Goal: Information Seeking & Learning: Learn about a topic

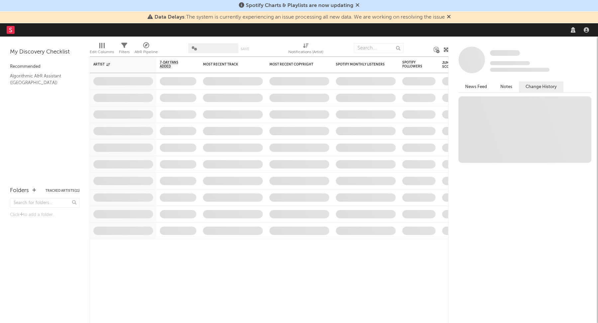
select select "recorded_music"
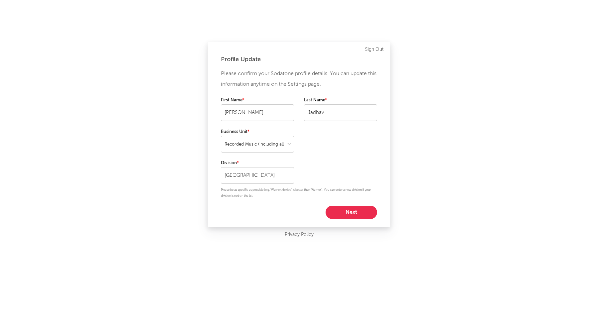
click at [344, 214] on button "Next" at bounding box center [352, 212] width 52 height 13
select select "marketing"
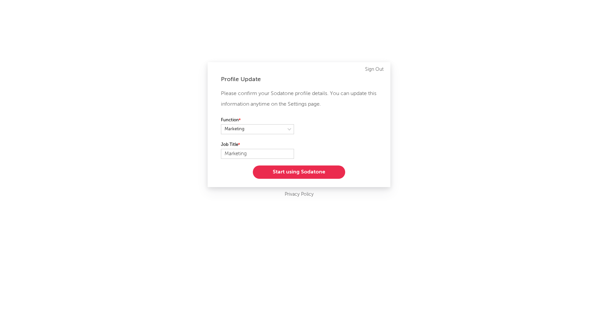
click at [308, 174] on button "Start using Sodatone" at bounding box center [299, 172] width 92 height 13
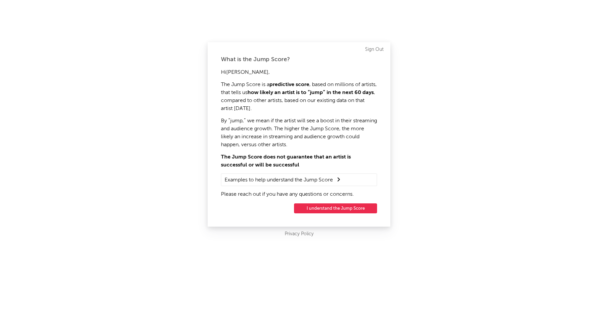
click at [342, 205] on button "I understand the Jump Score" at bounding box center [335, 208] width 83 height 10
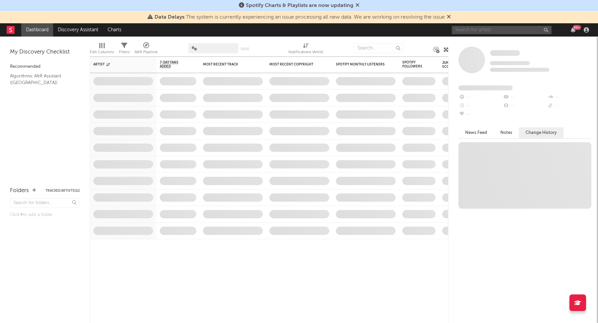
click at [482, 32] on input "text" at bounding box center [502, 30] width 100 height 8
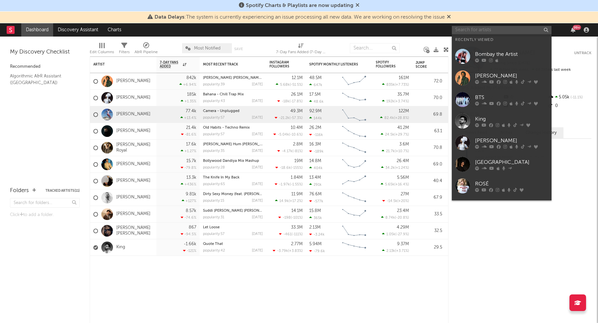
click at [482, 32] on input "text" at bounding box center [502, 30] width 100 height 8
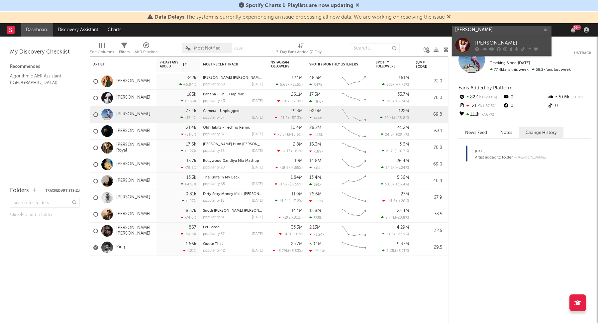
type input "[PERSON_NAME]"
click at [501, 40] on div "[PERSON_NAME]" at bounding box center [511, 43] width 73 height 8
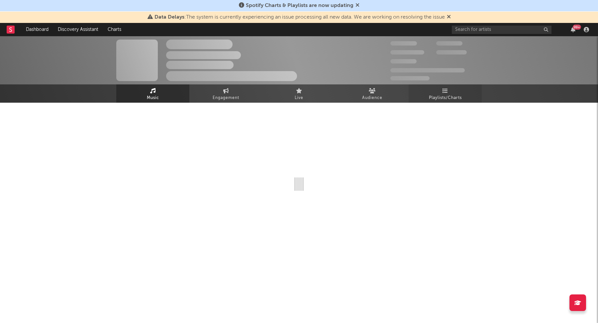
click at [446, 95] on span "Playlists/Charts" at bounding box center [445, 98] width 33 height 8
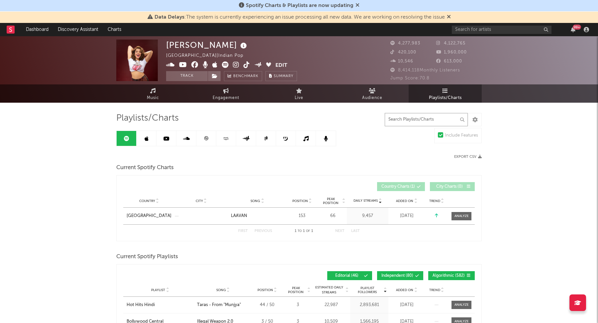
click at [438, 116] on input "text" at bounding box center [426, 119] width 83 height 13
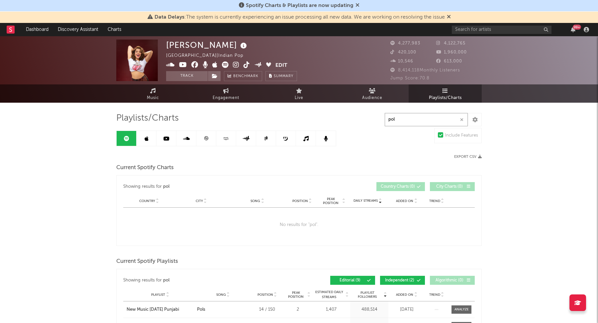
type input "pol"
click at [147, 134] on link at bounding box center [147, 138] width 20 height 15
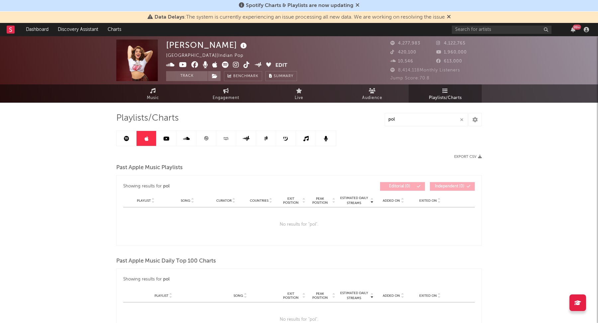
click at [166, 143] on link at bounding box center [167, 138] width 20 height 15
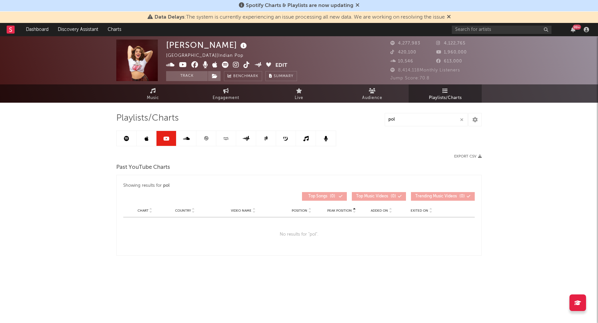
click at [183, 138] on icon at bounding box center [186, 138] width 7 height 5
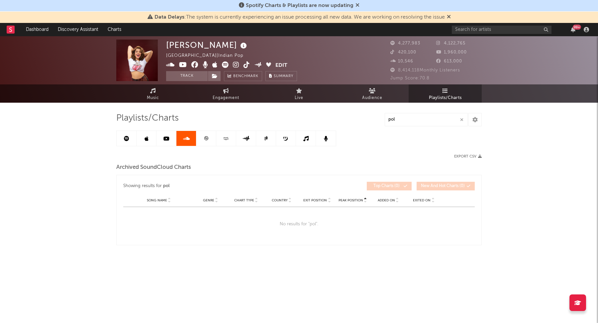
click at [211, 142] on link at bounding box center [206, 138] width 20 height 15
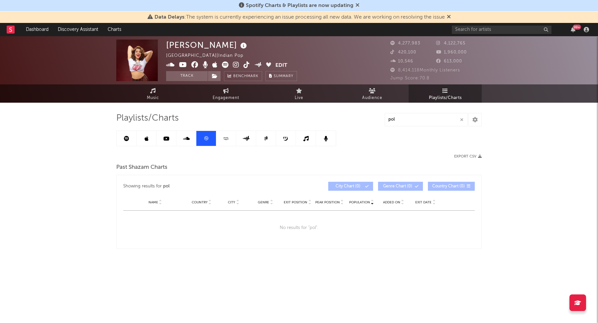
click at [228, 139] on icon at bounding box center [226, 138] width 8 height 5
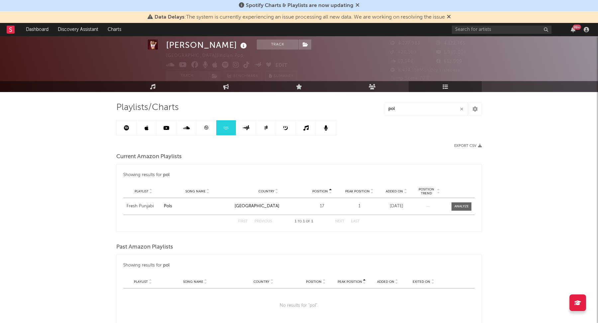
scroll to position [20, 0]
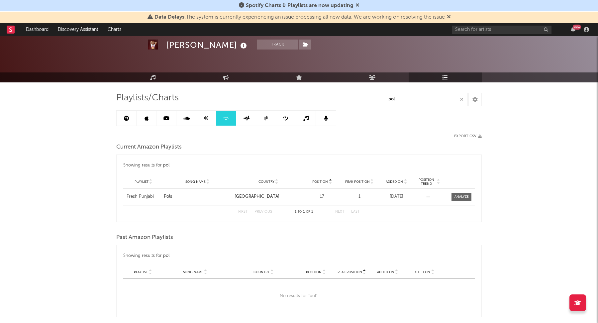
click at [251, 118] on link at bounding box center [246, 118] width 20 height 15
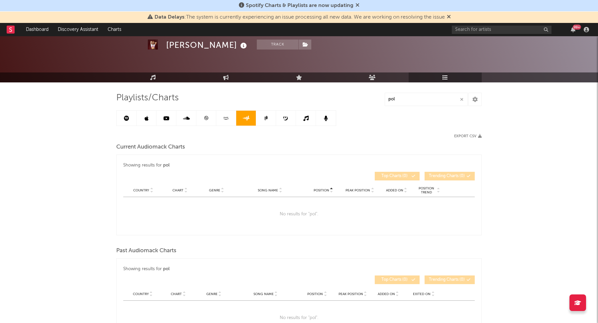
click at [264, 117] on icon at bounding box center [266, 118] width 5 height 5
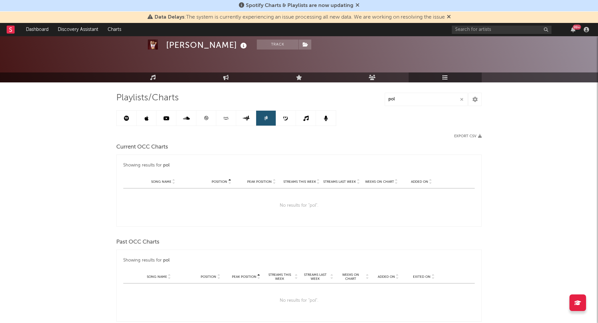
click at [285, 120] on link at bounding box center [286, 118] width 20 height 15
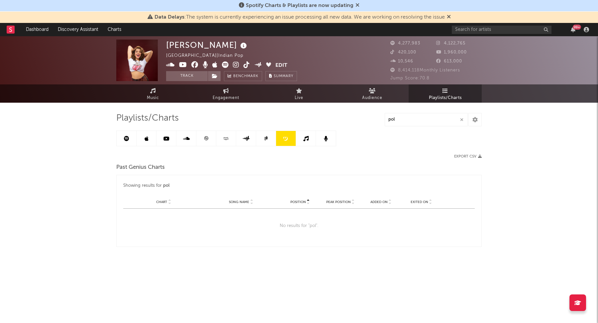
click at [300, 146] on div "Playlists/Charts pol Export CSV Past Genius Charts Showing results for pol Posi…" at bounding box center [299, 180] width 366 height 134
click at [305, 143] on link at bounding box center [306, 138] width 20 height 15
click at [326, 143] on link at bounding box center [326, 138] width 20 height 15
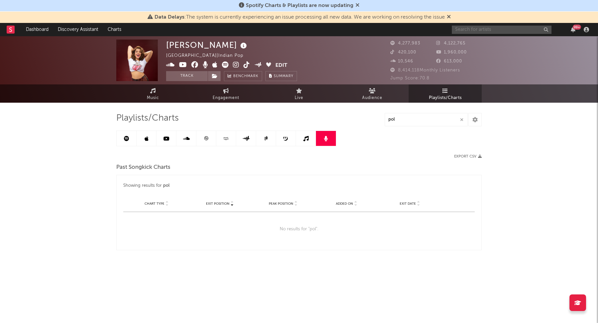
click at [472, 31] on input "text" at bounding box center [502, 30] width 100 height 8
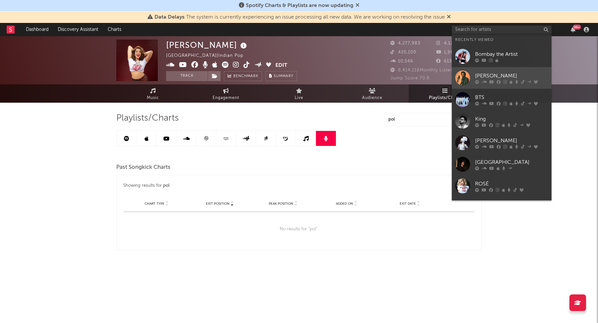
click at [484, 75] on div "[PERSON_NAME]" at bounding box center [511, 76] width 73 height 8
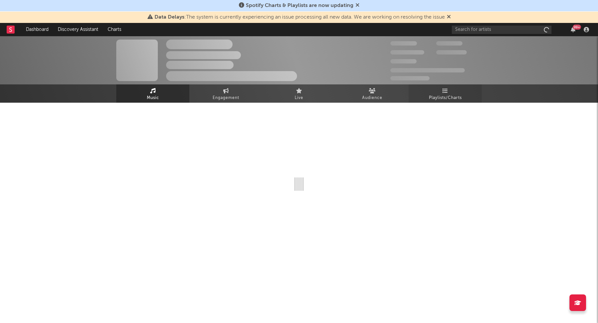
click at [442, 96] on span "Playlists/Charts" at bounding box center [445, 98] width 33 height 8
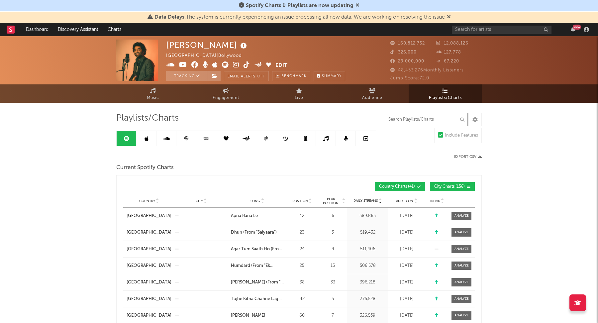
click at [419, 117] on input "text" at bounding box center [426, 119] width 83 height 13
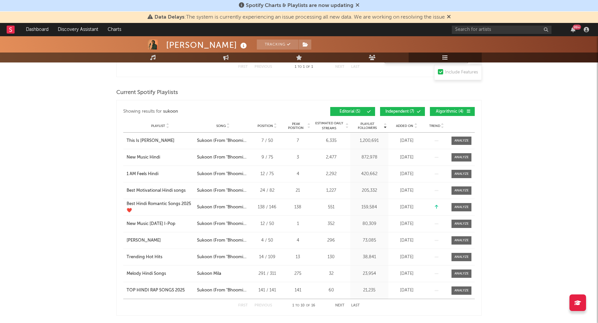
scroll to position [500, 0]
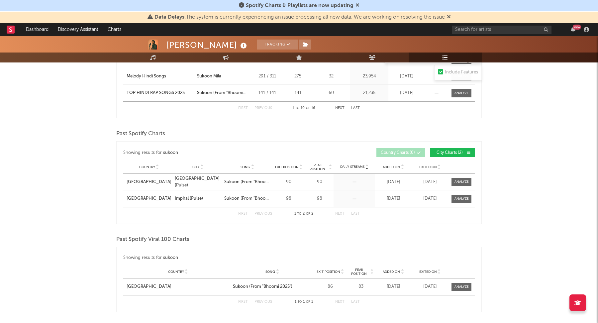
type input "sukoon"
